Goal: Unclear

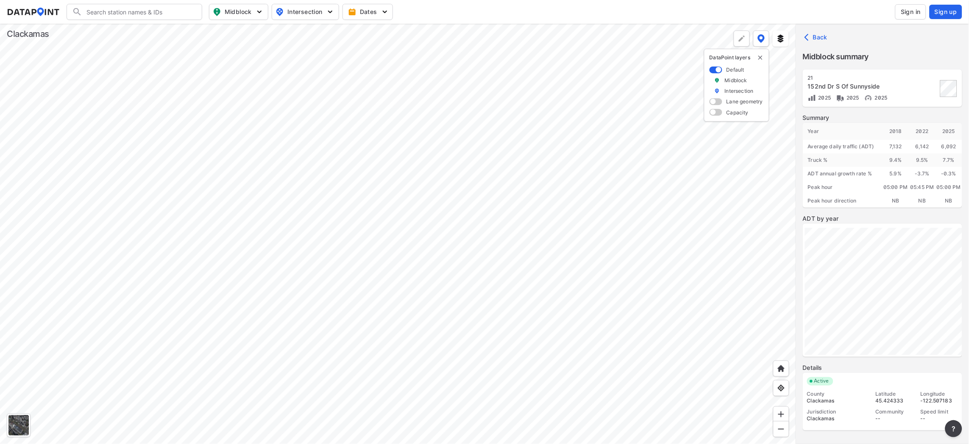
click at [573, 192] on div at bounding box center [398, 234] width 796 height 420
click at [525, 40] on div at bounding box center [398, 234] width 796 height 420
click at [476, 135] on div at bounding box center [398, 234] width 796 height 420
click at [502, 39] on div at bounding box center [398, 234] width 796 height 420
click at [306, 356] on div at bounding box center [398, 234] width 796 height 420
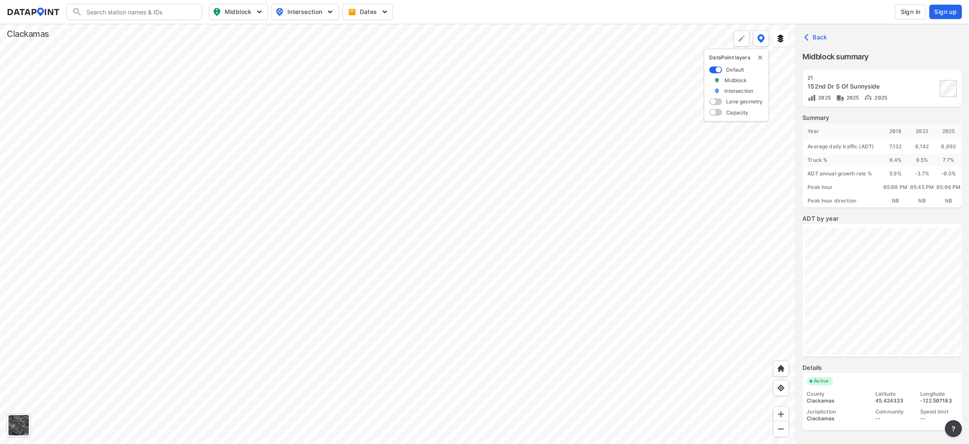
click at [309, 424] on div at bounding box center [398, 234] width 796 height 420
click at [306, 304] on div at bounding box center [398, 234] width 796 height 420
click at [365, 324] on div at bounding box center [398, 234] width 796 height 420
click at [307, 222] on div at bounding box center [398, 234] width 796 height 420
click at [259, 186] on div at bounding box center [398, 234] width 796 height 420
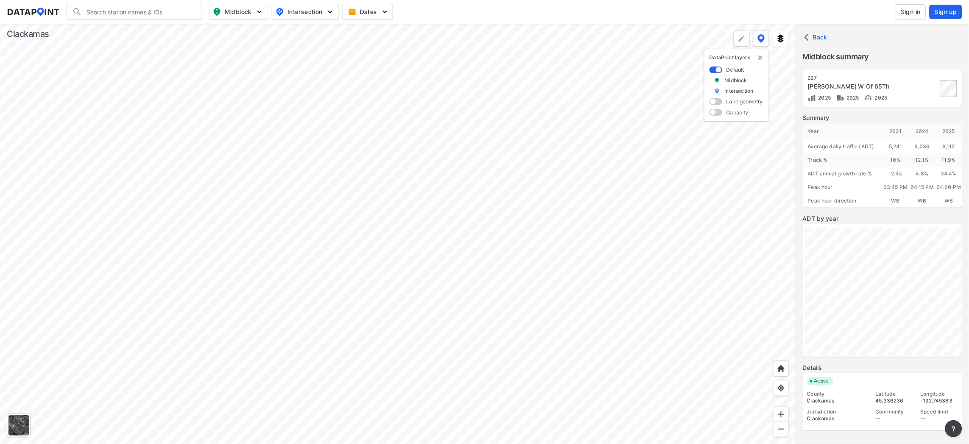
click at [351, 183] on div at bounding box center [398, 234] width 796 height 420
click at [263, 183] on div at bounding box center [398, 234] width 796 height 420
